Goal: Navigation & Orientation: Find specific page/section

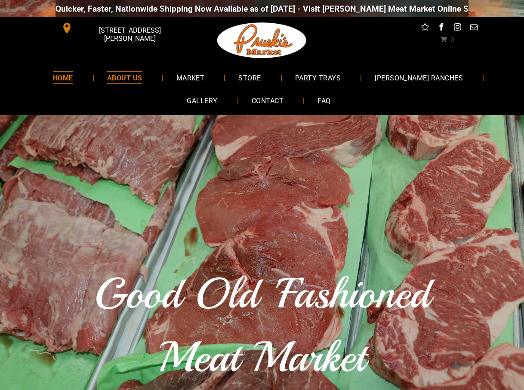
click at [117, 77] on span "ABOUT US" at bounding box center [124, 77] width 35 height 12
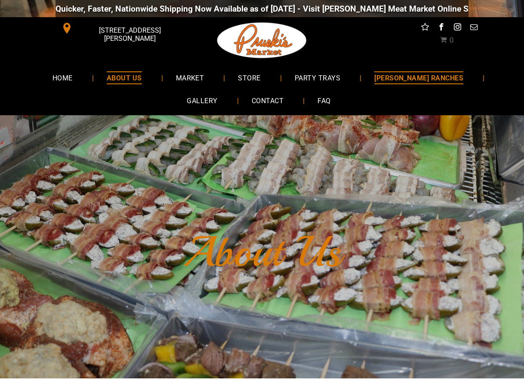
click at [382, 80] on span "[PERSON_NAME] RANCHES" at bounding box center [418, 77] width 89 height 12
